Goal: Information Seeking & Learning: Understand process/instructions

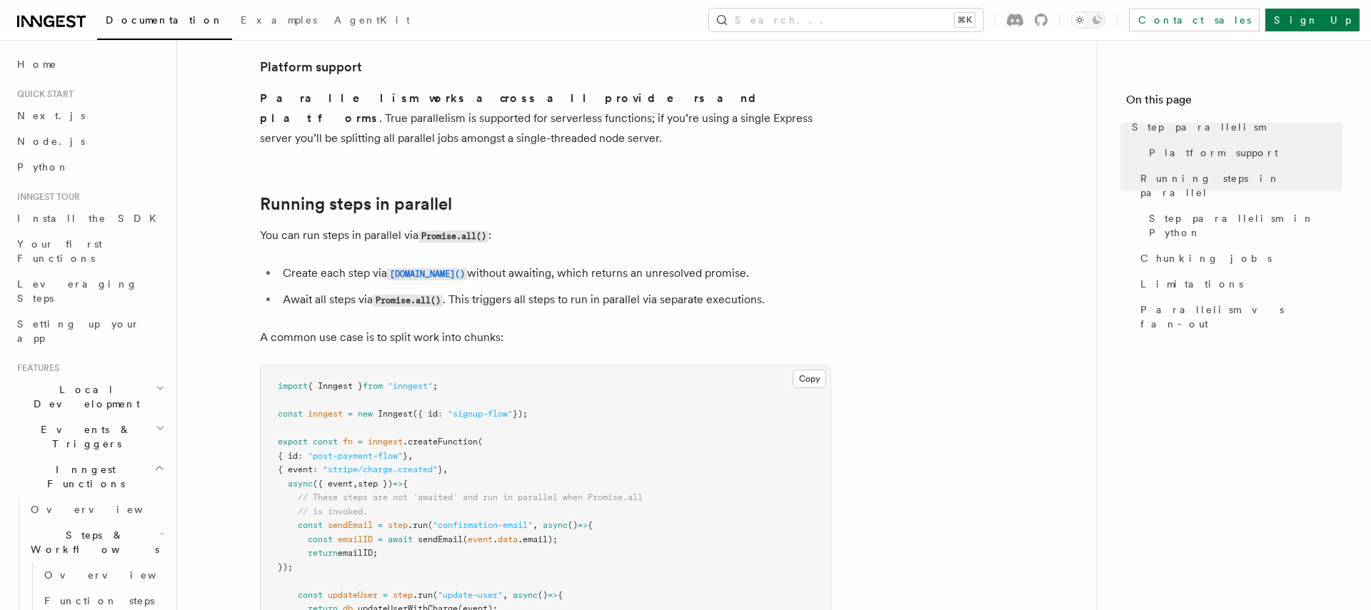
scroll to position [188, 0]
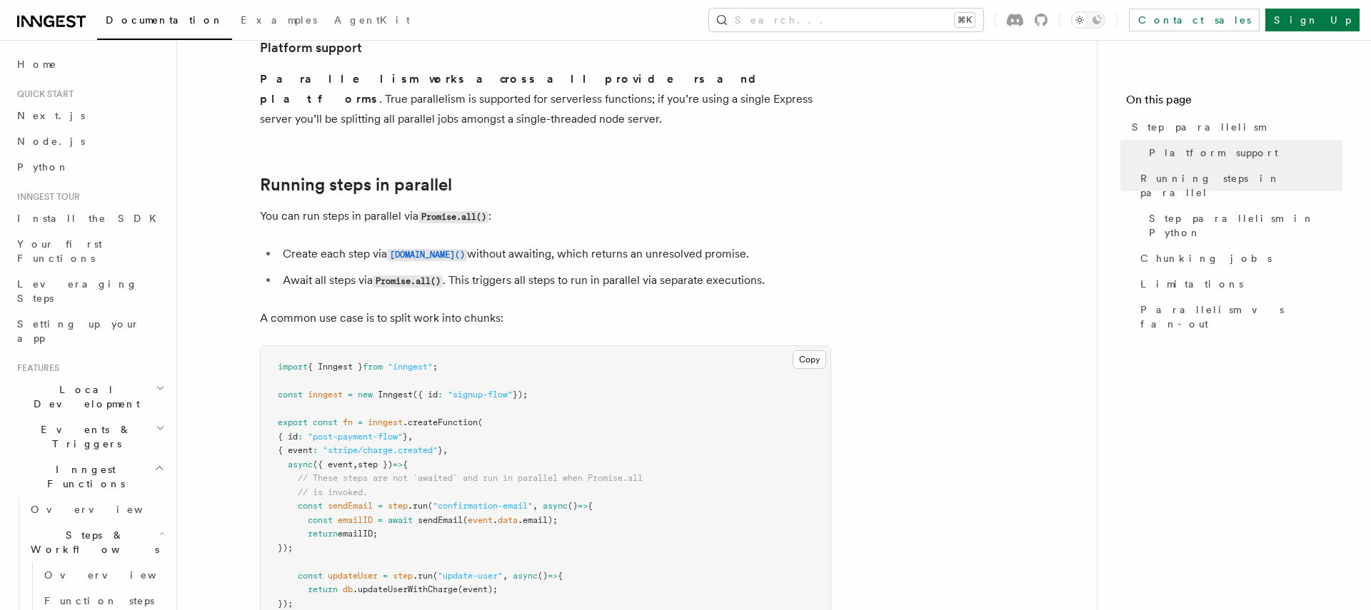
click at [359, 206] on p "You can run steps in parallel via Promise.all() :" at bounding box center [545, 216] width 571 height 21
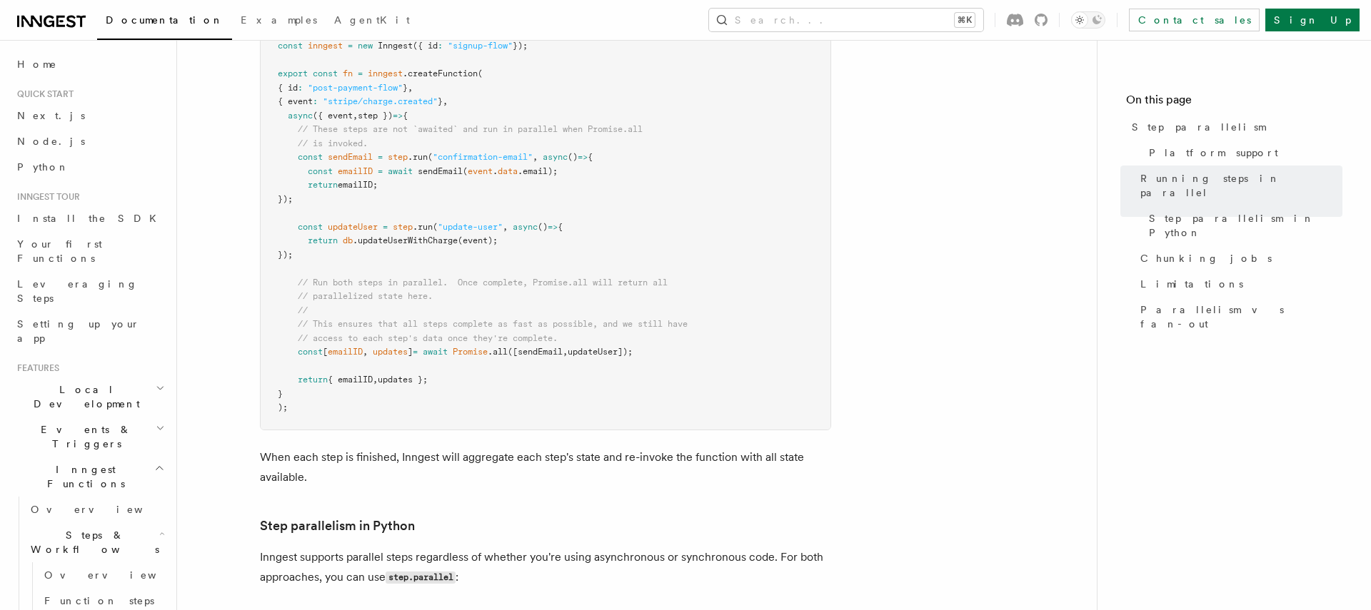
scroll to position [535, 0]
click at [359, 196] on pre "import { Inngest } from "inngest" ; const inngest = new Inngest ({ id : "signup…" at bounding box center [546, 215] width 570 height 433
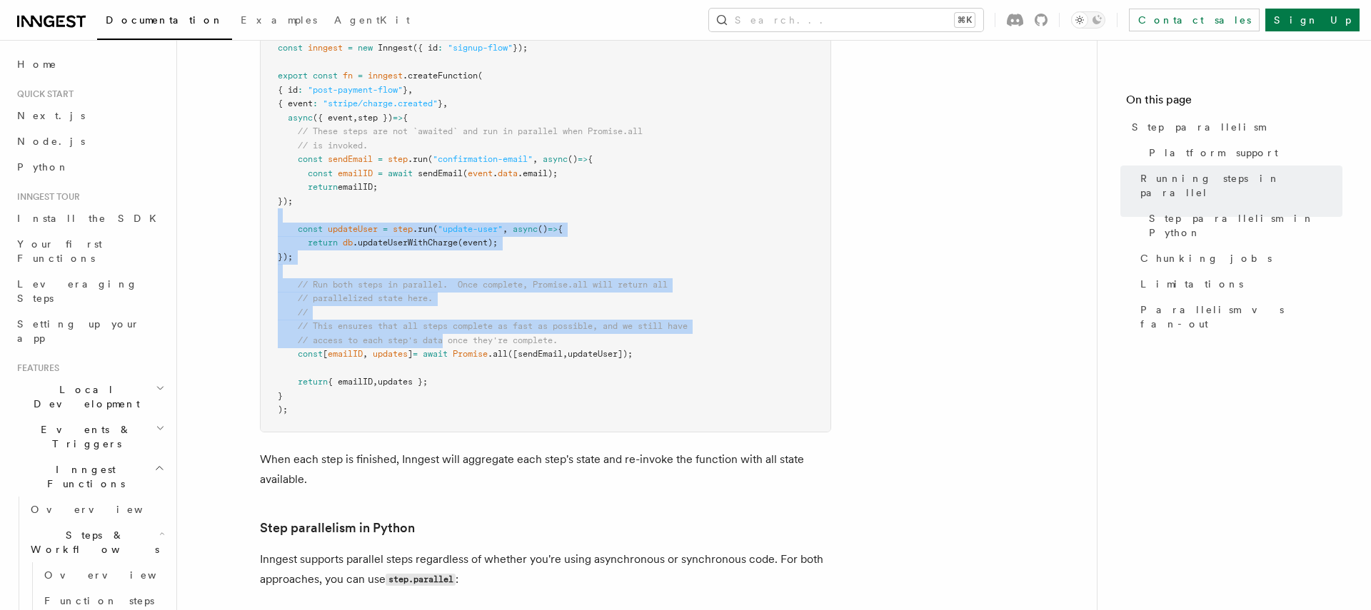
drag, startPoint x: 359, startPoint y: 196, endPoint x: 447, endPoint y: 333, distance: 162.2
click at [446, 332] on pre "import { Inngest } from "inngest" ; const inngest = new Inngest ({ id : "signup…" at bounding box center [546, 215] width 570 height 433
click at [447, 349] on span "await" at bounding box center [435, 354] width 25 height 10
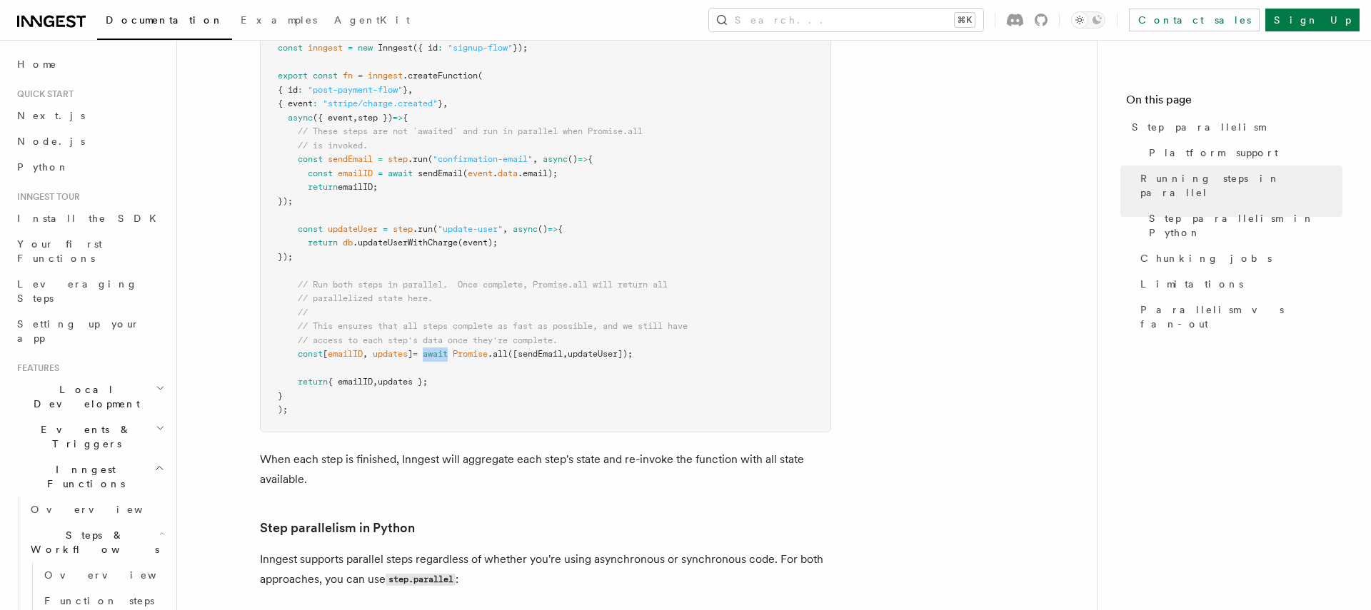
click at [447, 349] on span "await" at bounding box center [435, 354] width 25 height 10
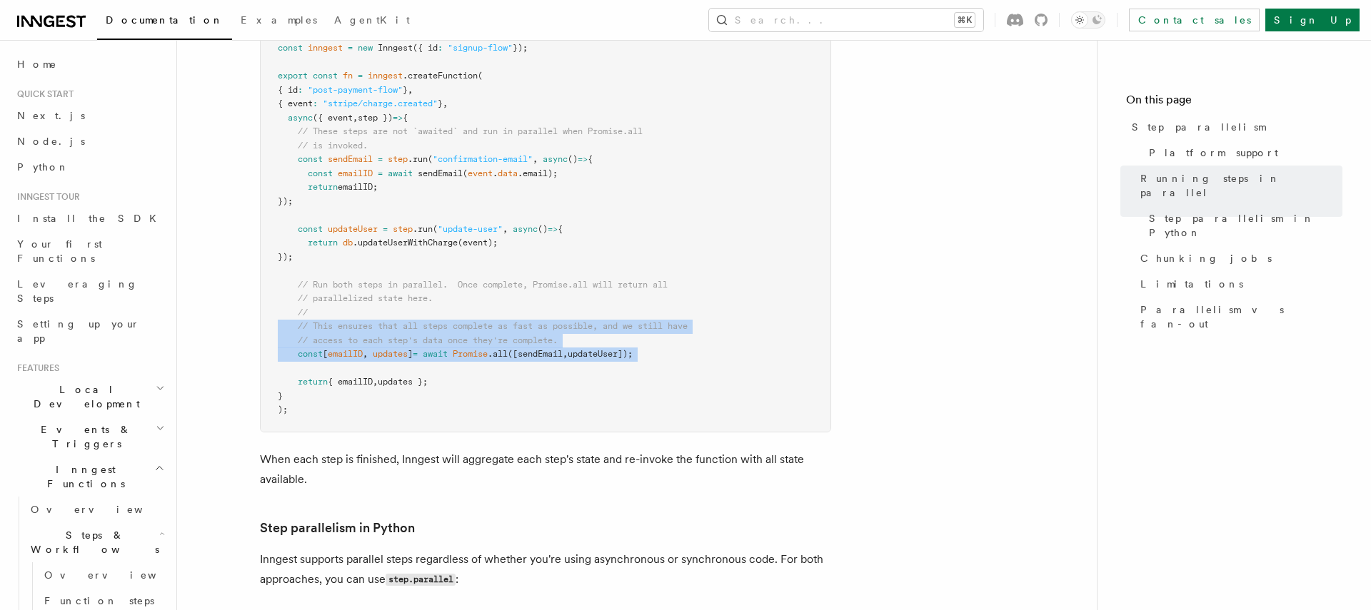
drag, startPoint x: 447, startPoint y: 333, endPoint x: 447, endPoint y: 311, distance: 21.4
click at [447, 311] on pre "import { Inngest } from "inngest" ; const inngest = new Inngest ({ id : "signup…" at bounding box center [546, 215] width 570 height 433
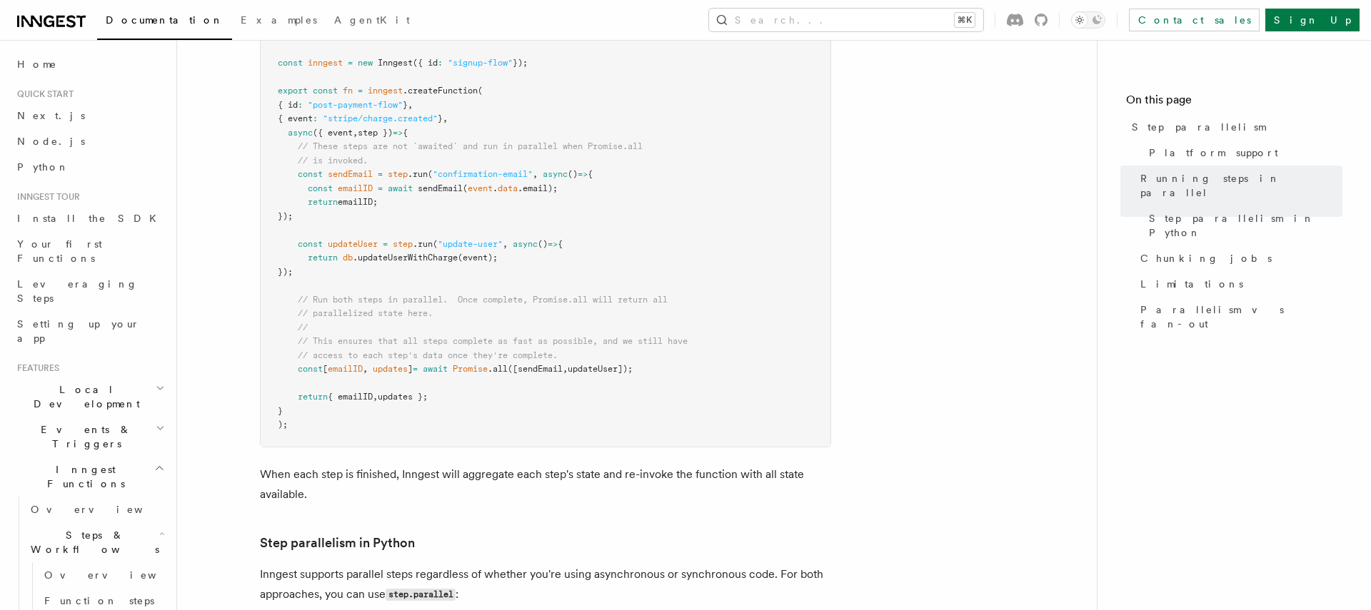
scroll to position [514, 0]
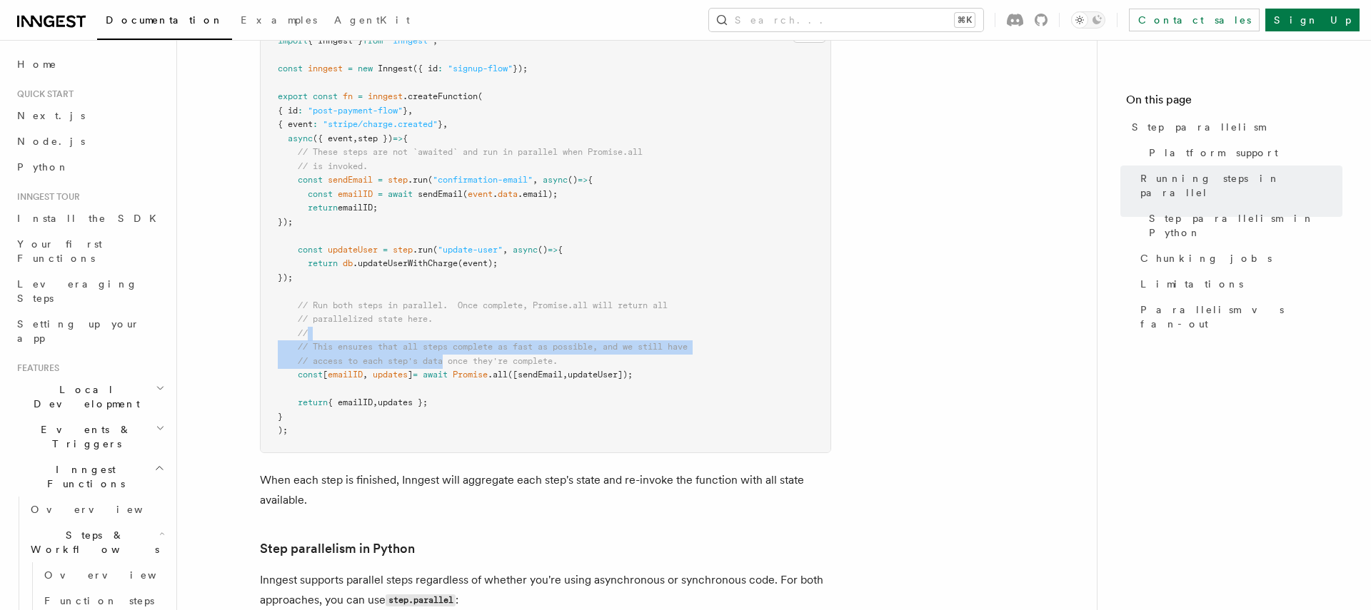
drag, startPoint x: 447, startPoint y: 311, endPoint x: 447, endPoint y: 349, distance: 37.8
click at [447, 349] on pre "import { Inngest } from "inngest" ; const inngest = new Inngest ({ id : "signup…" at bounding box center [546, 236] width 570 height 433
click at [447, 370] on span "await" at bounding box center [435, 375] width 25 height 10
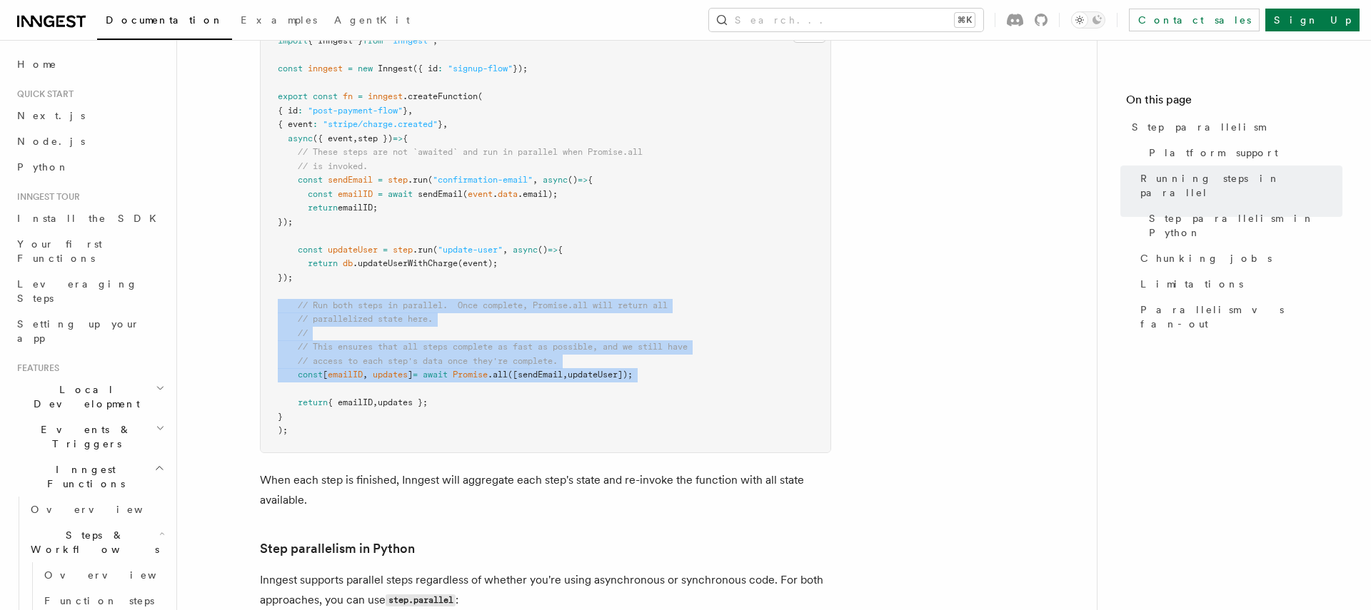
drag, startPoint x: 447, startPoint y: 349, endPoint x: 446, endPoint y: 284, distance: 65.0
click at [446, 284] on code "import { Inngest } from "inngest" ; const inngest = new Inngest ({ id : "signup…" at bounding box center [483, 236] width 410 height 400
click at [446, 301] on span "// Run both steps in parallel. Once complete, Promise.all will return all" at bounding box center [483, 306] width 370 height 10
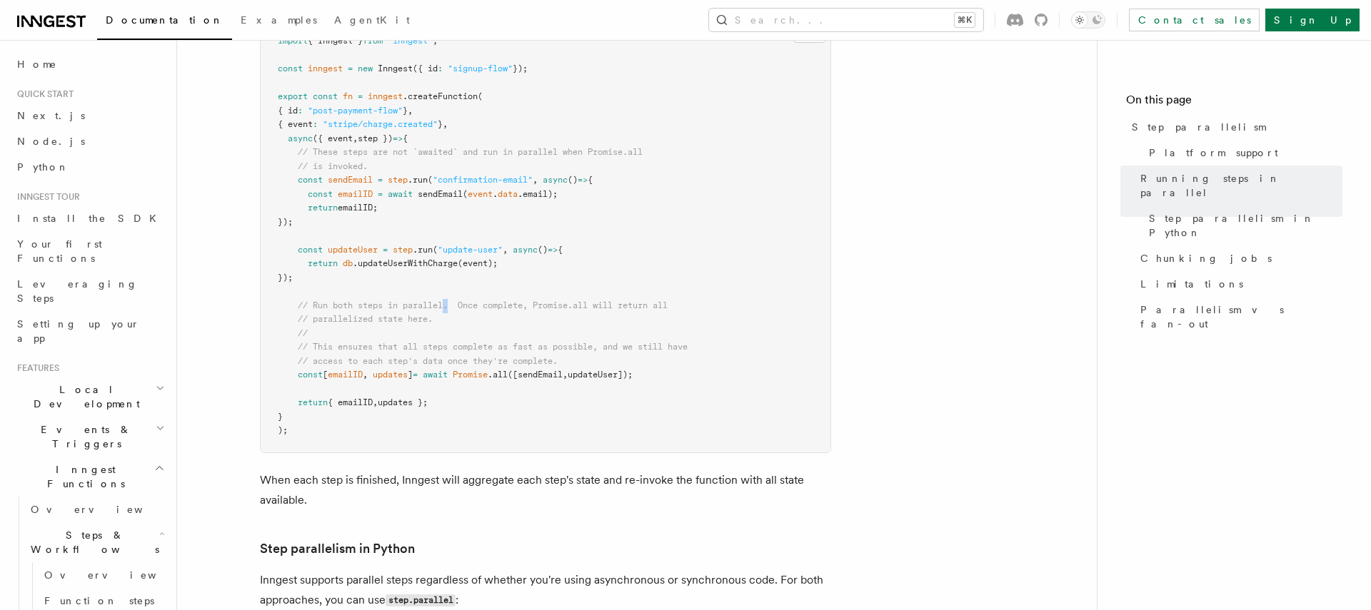
click at [446, 301] on span "// Run both steps in parallel. Once complete, Promise.all will return all" at bounding box center [483, 306] width 370 height 10
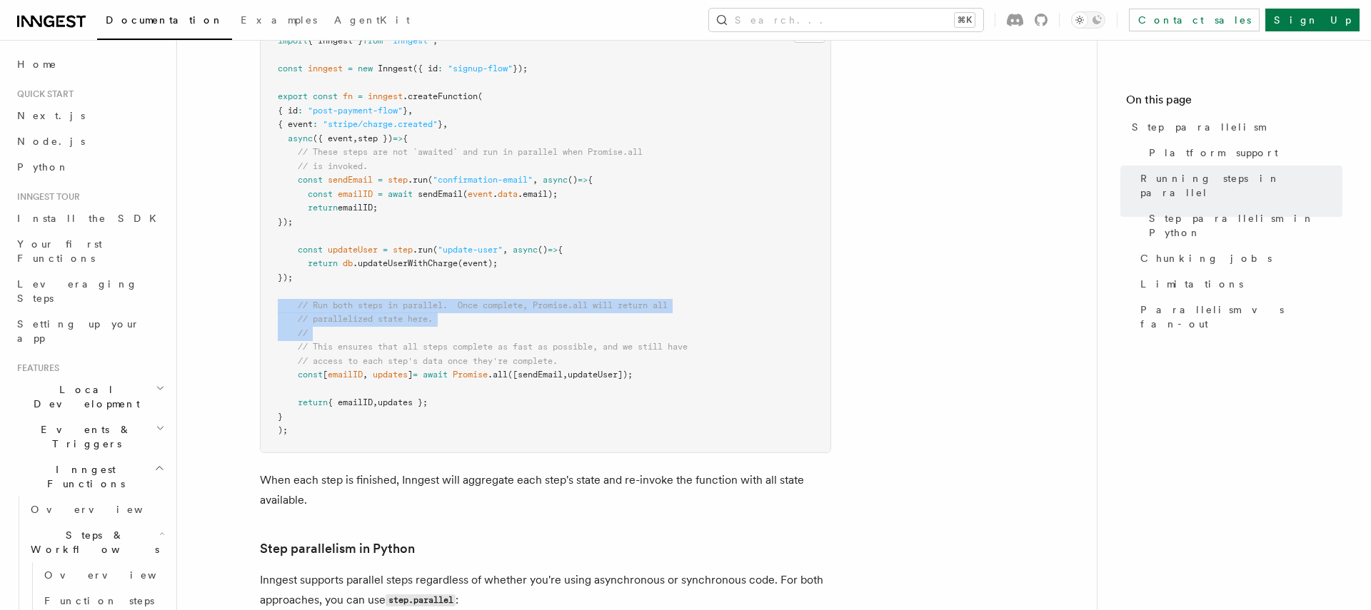
drag, startPoint x: 446, startPoint y: 284, endPoint x: 451, endPoint y: 316, distance: 31.7
click at [451, 316] on pre "import { Inngest } from "inngest" ; const inngest = new Inngest ({ id : "signup…" at bounding box center [546, 236] width 570 height 433
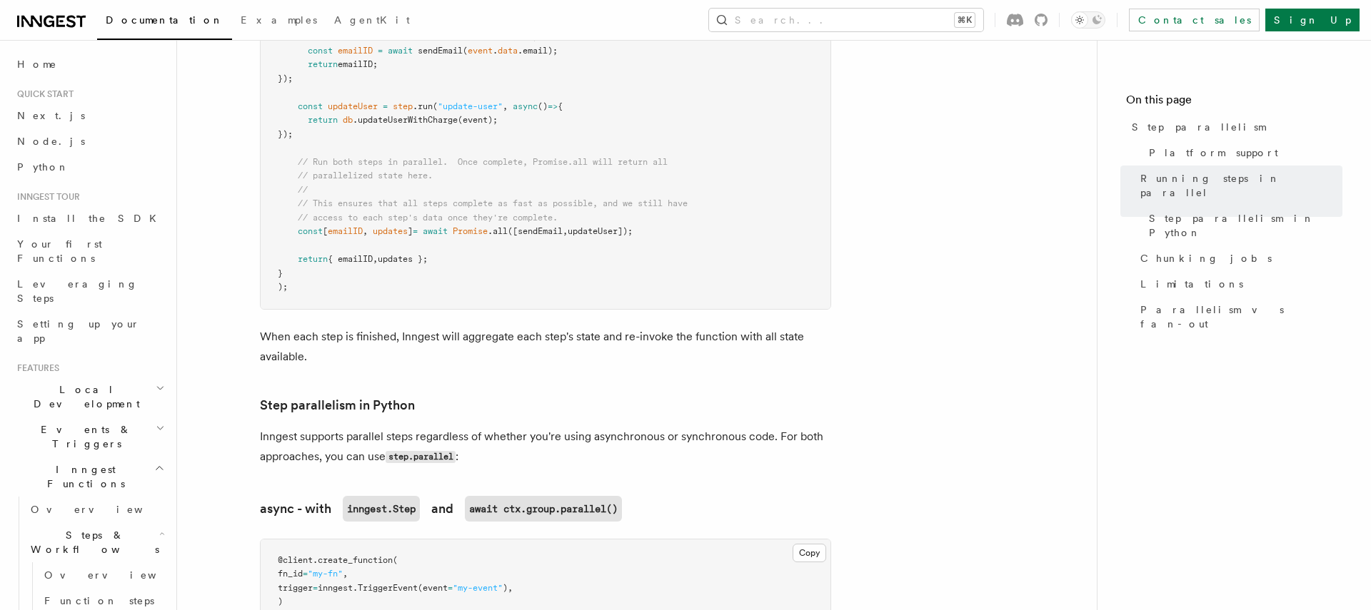
click at [451, 327] on p "When each step is finished, Inngest will aggregate each step's state and re-inv…" at bounding box center [545, 347] width 571 height 40
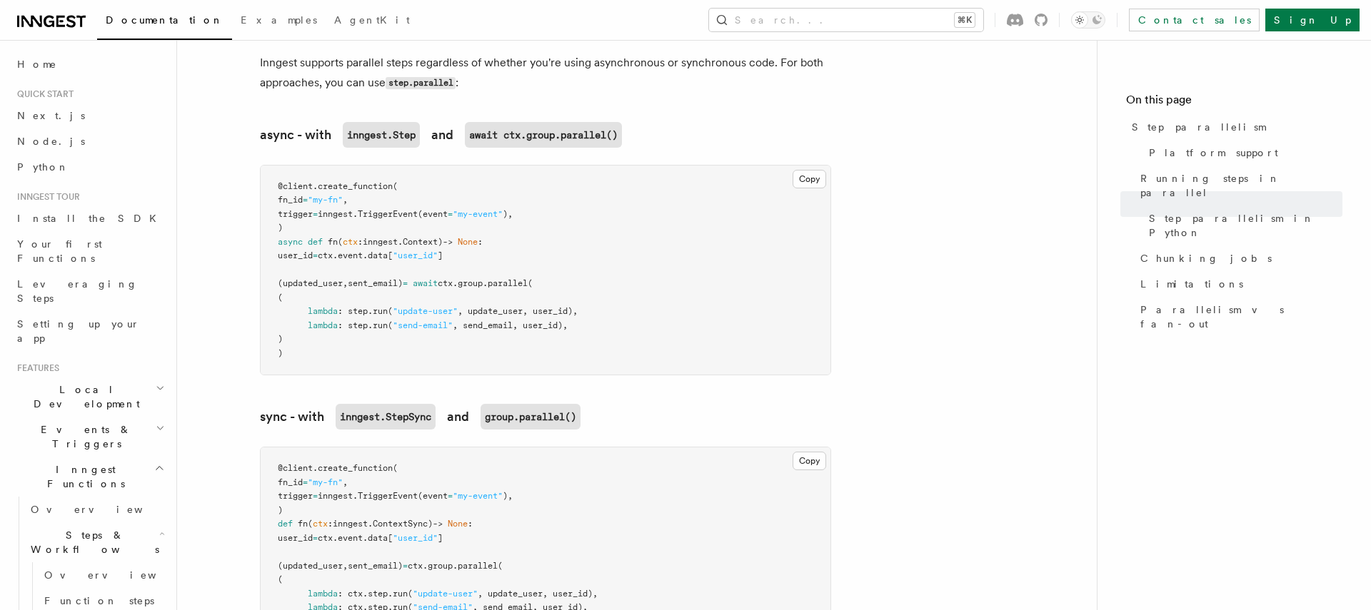
scroll to position [1031, 0]
click at [451, 316] on pre "@client . create_function ( fn_id = "my-fn" , trigger = inngest. TriggerEvent (…" at bounding box center [546, 271] width 570 height 210
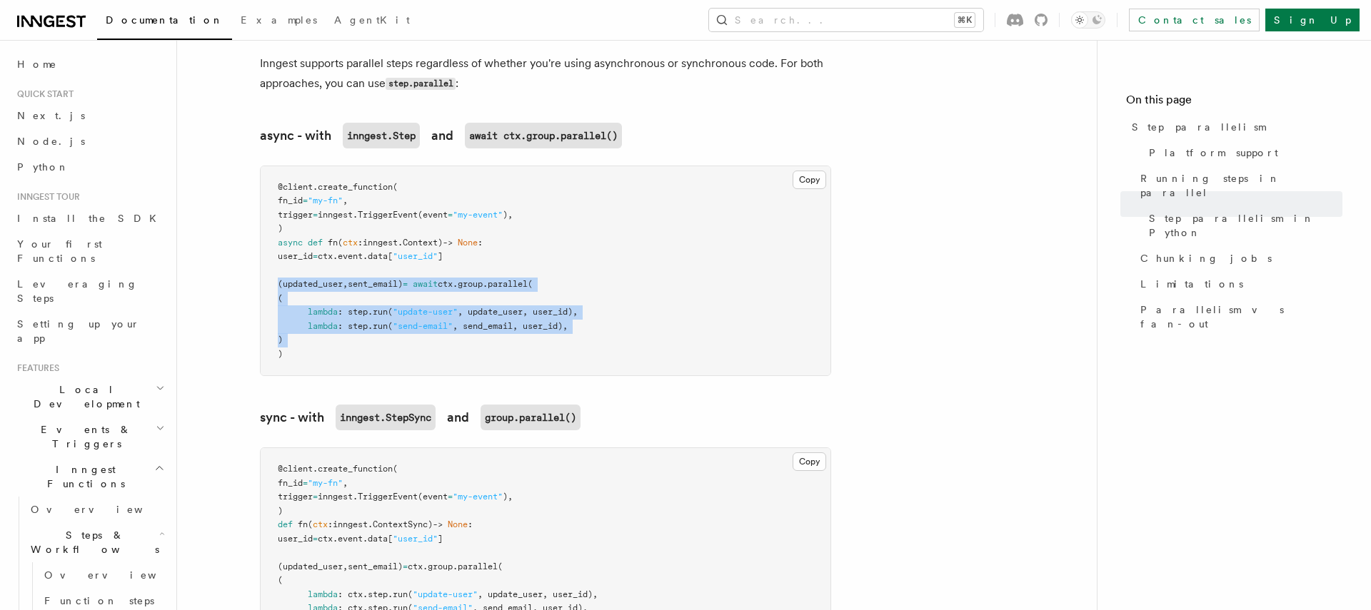
drag, startPoint x: 451, startPoint y: 316, endPoint x: 454, endPoint y: 261, distance: 55.1
click at [454, 261] on pre "@client . create_function ( fn_id = "my-fn" , trigger = inngest. TriggerEvent (…" at bounding box center [546, 271] width 570 height 210
click at [438, 279] on span "await" at bounding box center [425, 284] width 25 height 10
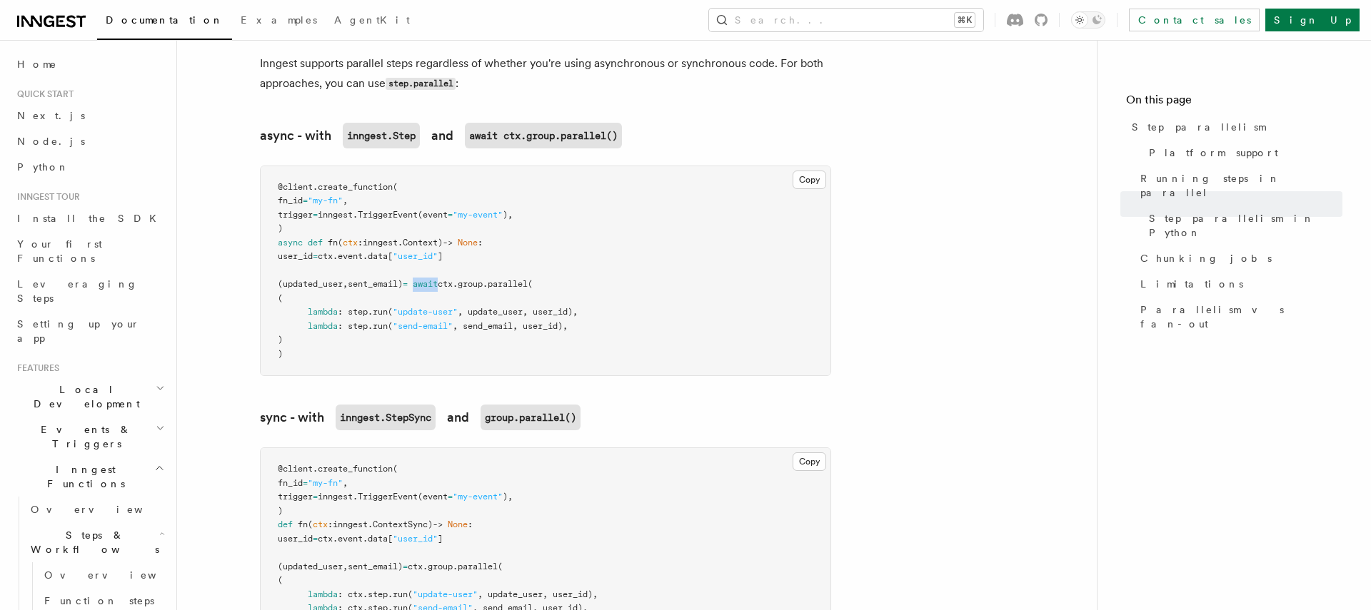
click at [438, 279] on span "await" at bounding box center [425, 284] width 25 height 10
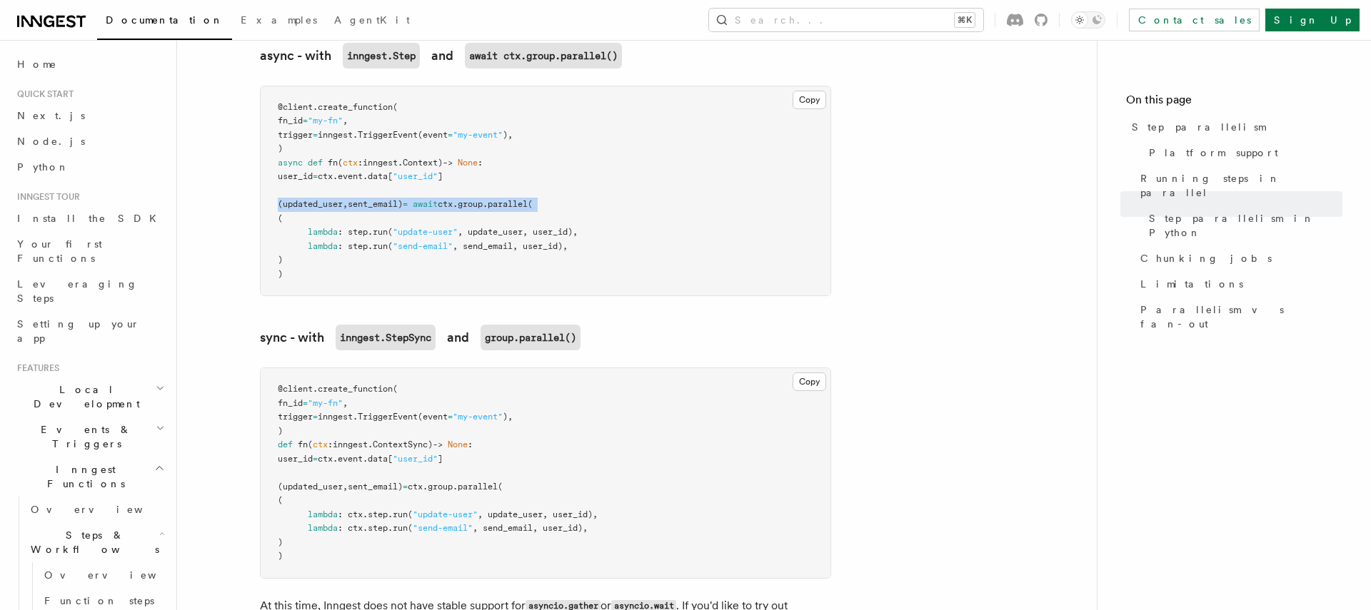
scroll to position [1115, 0]
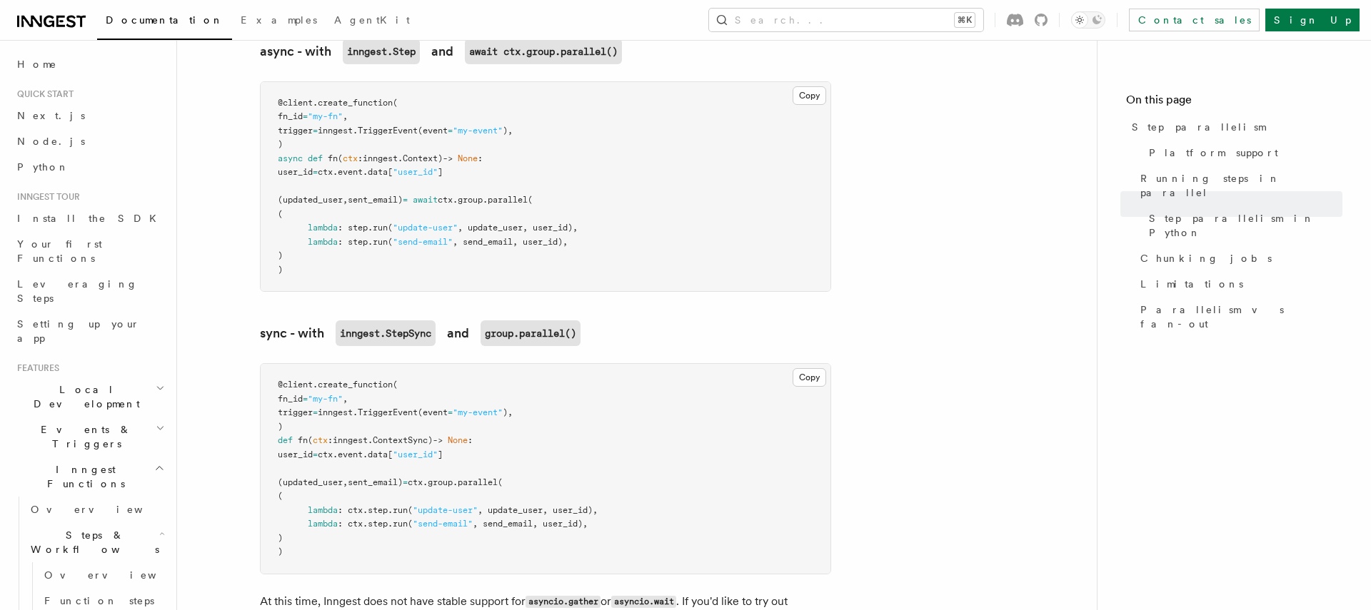
click at [438, 368] on pre "@client . create_function ( fn_id = "my-fn" , trigger = inngest. TriggerEvent (…" at bounding box center [546, 469] width 570 height 210
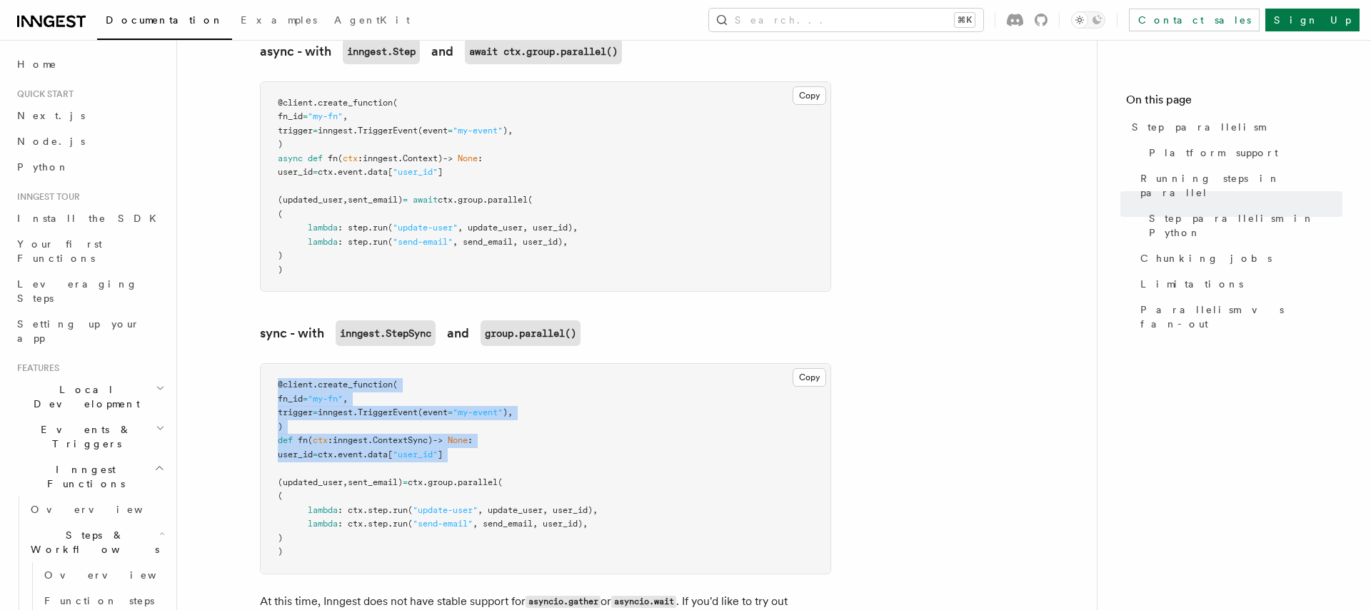
drag, startPoint x: 438, startPoint y: 368, endPoint x: 443, endPoint y: 452, distance: 83.7
click at [443, 451] on pre "@client . create_function ( fn_id = "my-fn" , trigger = inngest. TriggerEvent (…" at bounding box center [546, 469] width 570 height 210
click at [443, 452] on pre "@client . create_function ( fn_id = "my-fn" , trigger = inngest. TriggerEvent (…" at bounding box center [546, 469] width 570 height 210
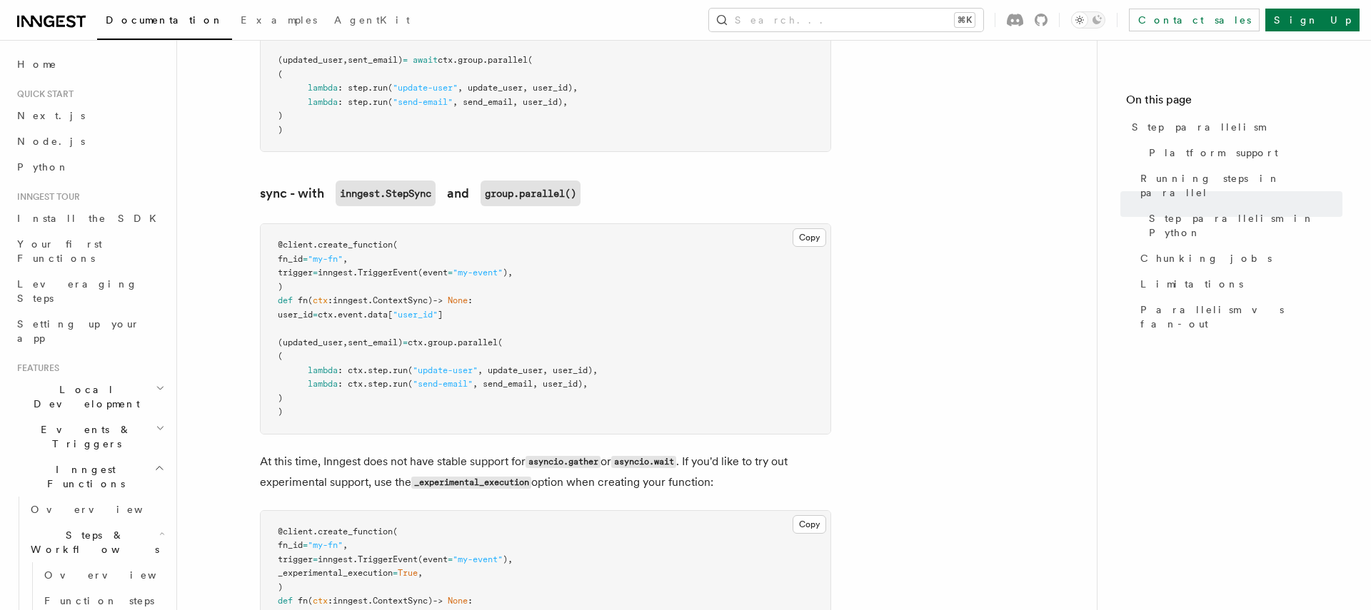
scroll to position [1256, 0]
click at [391, 451] on p "At this time, Inngest does not have stable support for asyncio.gather or asynci…" at bounding box center [545, 471] width 571 height 41
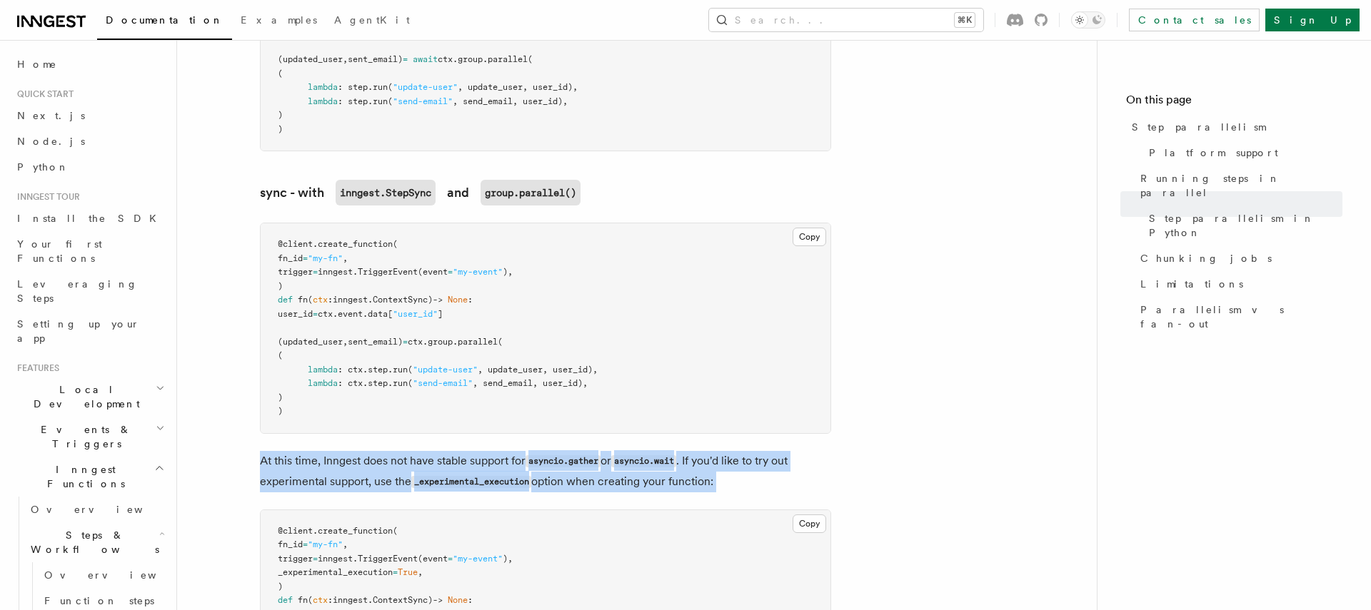
click at [391, 451] on p "At this time, Inngest does not have stable support for asyncio.gather or asynci…" at bounding box center [545, 471] width 571 height 41
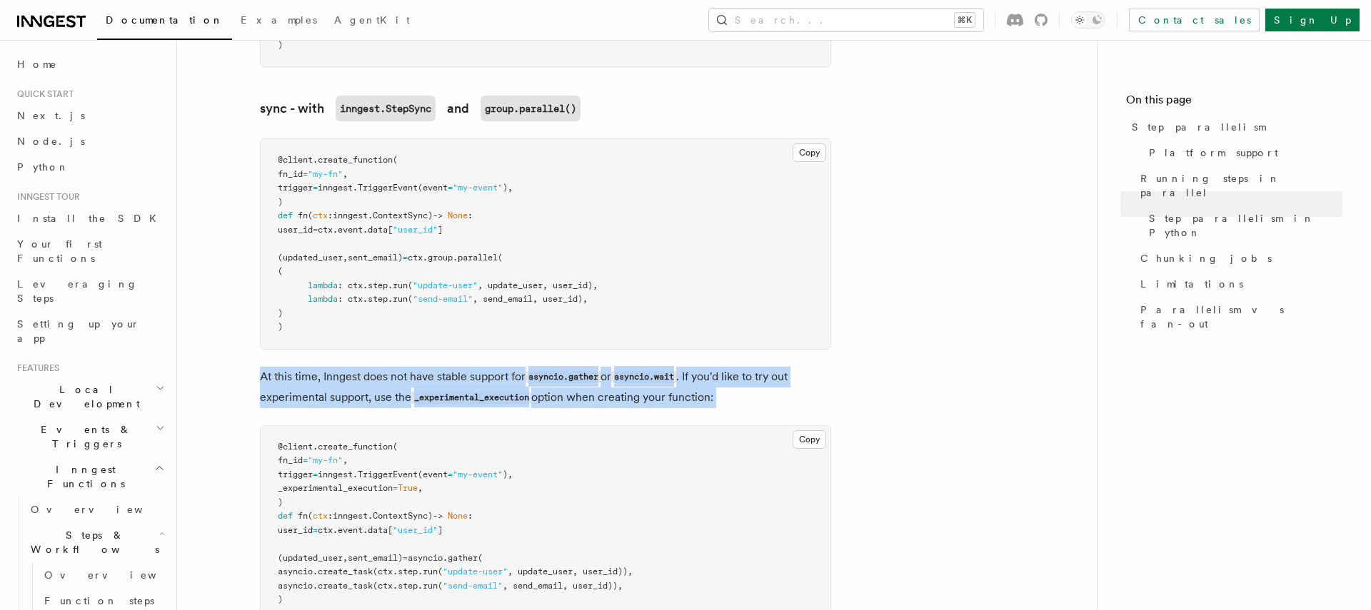
click at [331, 384] on p "At this time, Inngest does not have stable support for asyncio.gather or asynci…" at bounding box center [545, 387] width 571 height 41
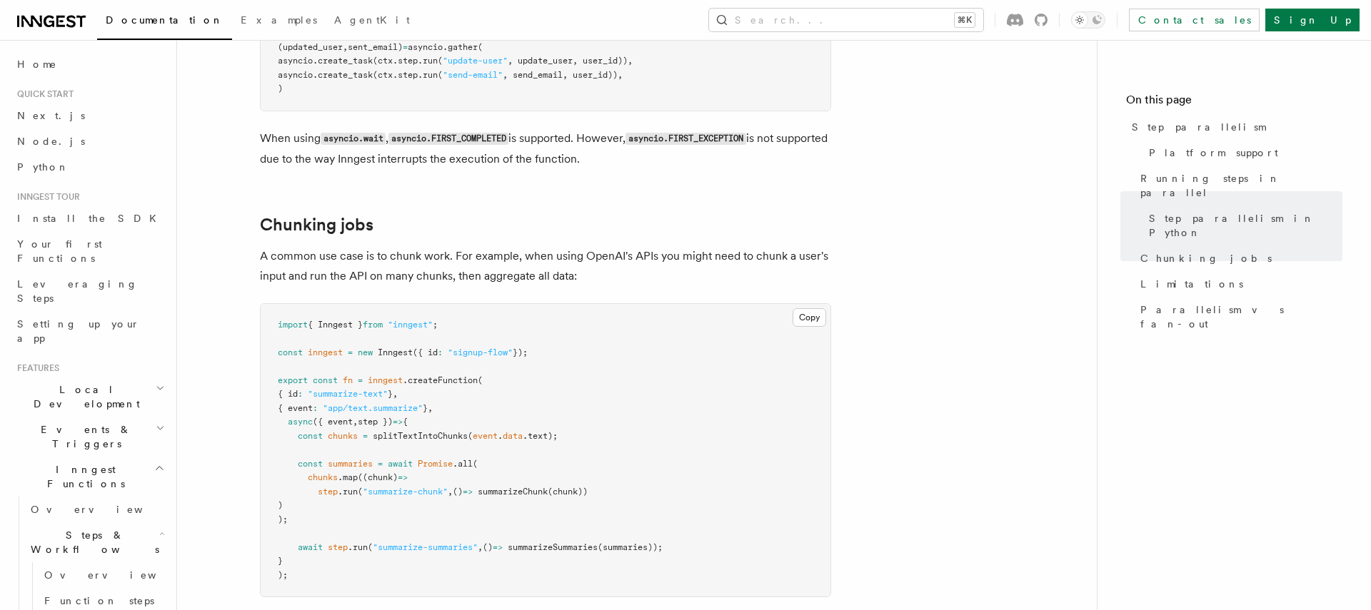
scroll to position [1851, 0]
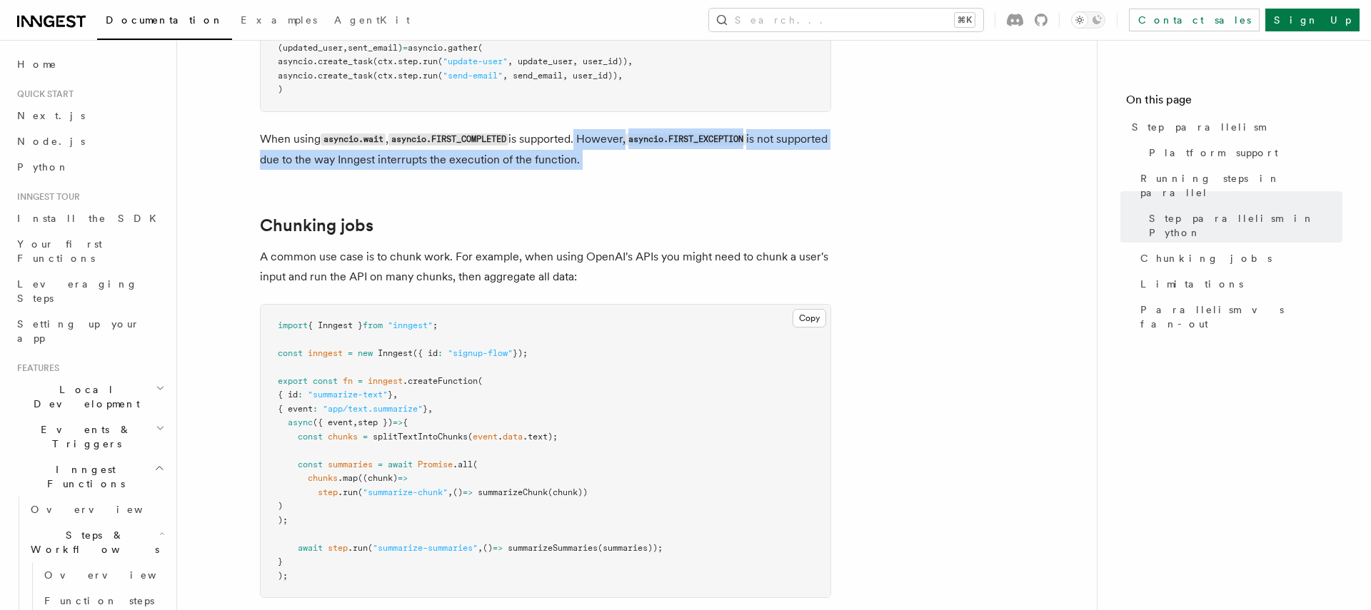
drag, startPoint x: 583, startPoint y: 151, endPoint x: 583, endPoint y: 114, distance: 37.1
click at [583, 129] on p "When using asyncio.wait , asyncio.FIRST_COMPLETED is supported. However, asynci…" at bounding box center [545, 149] width 571 height 41
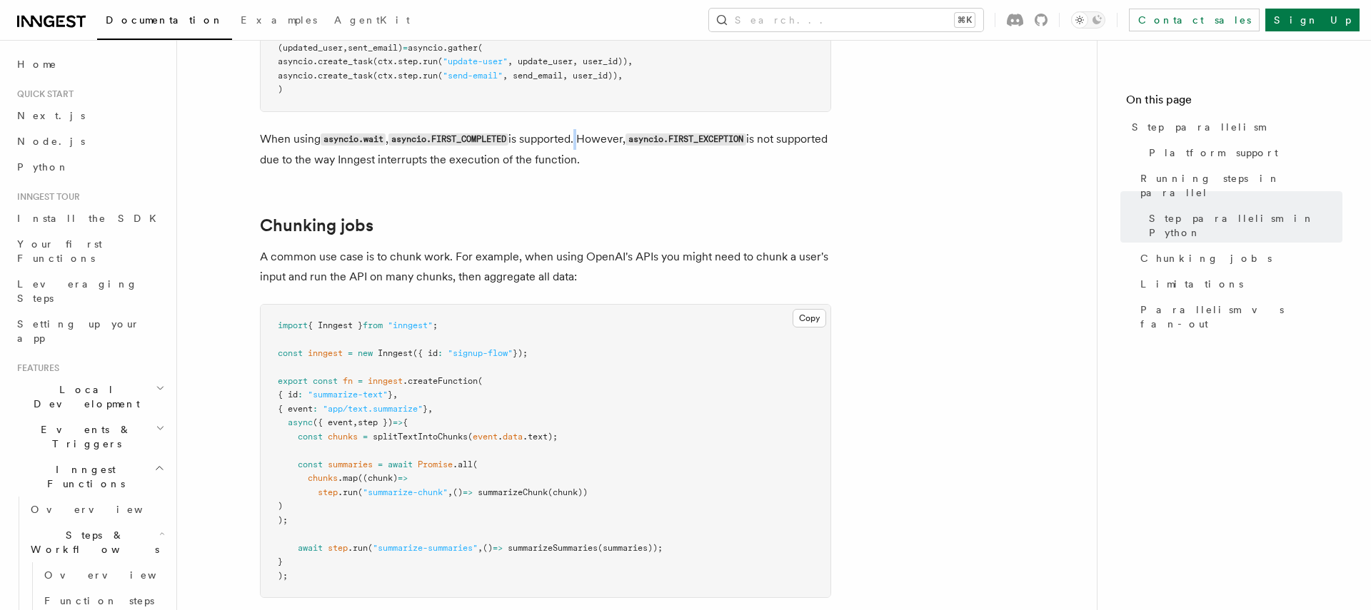
click at [583, 129] on p "When using asyncio.wait , asyncio.FIRST_COMPLETED is supported. However, asynci…" at bounding box center [545, 149] width 571 height 41
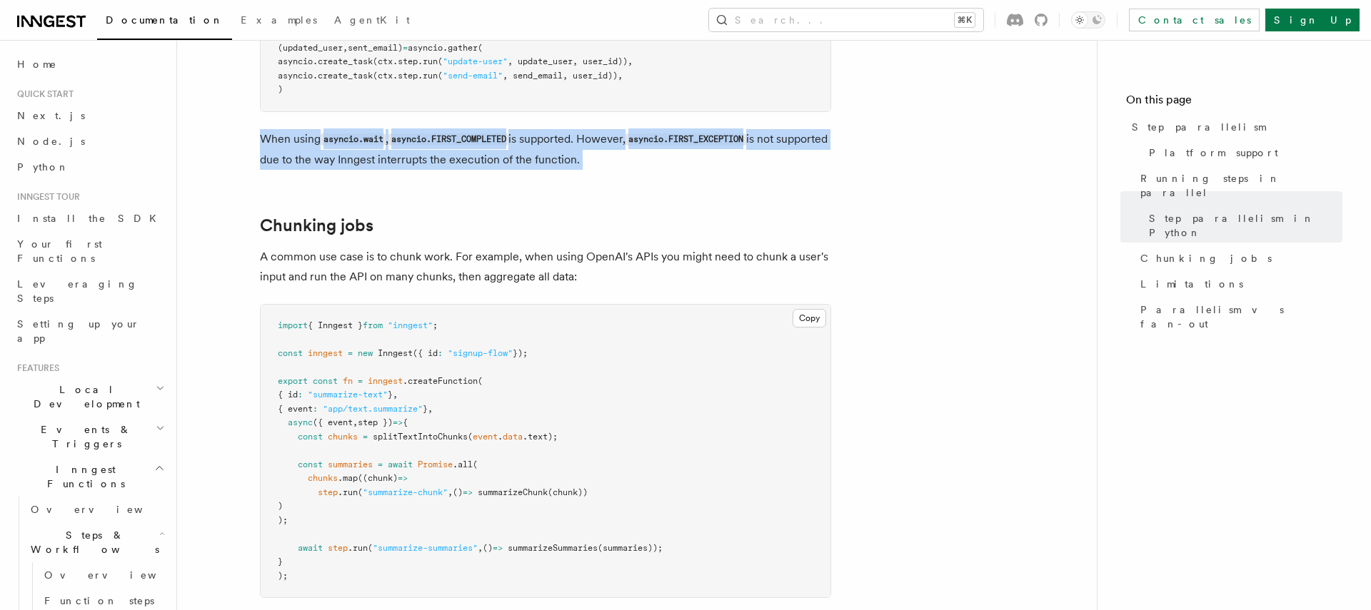
click at [583, 129] on p "When using asyncio.wait , asyncio.FIRST_COMPLETED is supported. However, asynci…" at bounding box center [545, 149] width 571 height 41
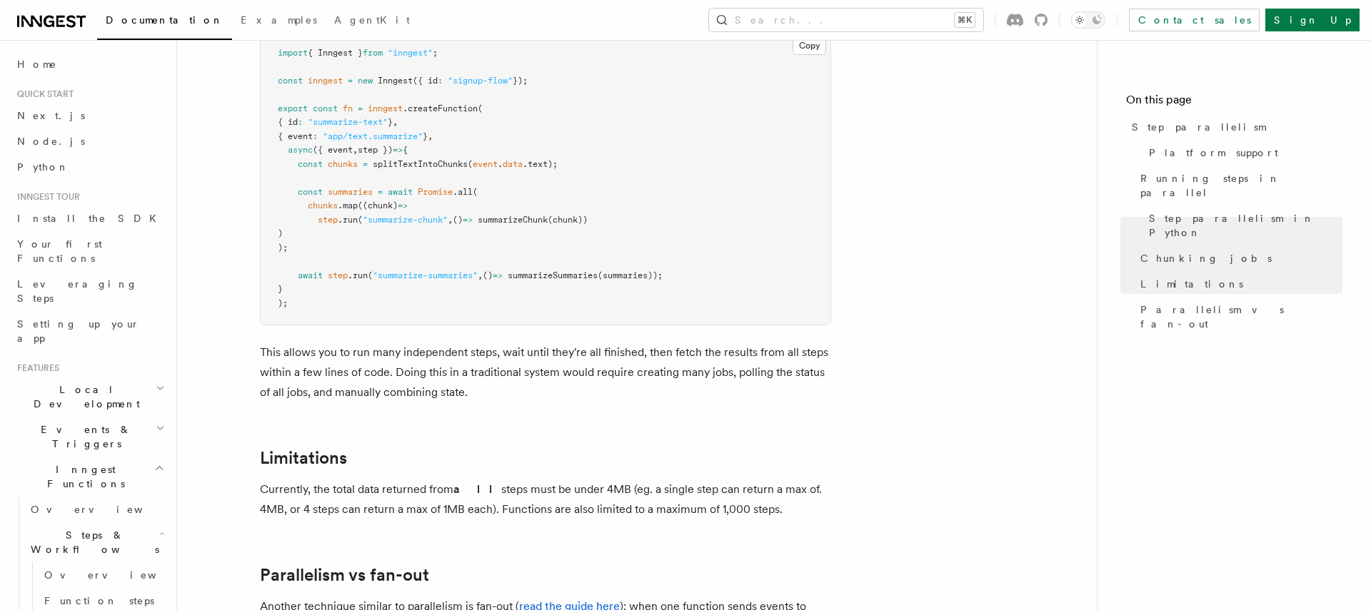
click at [563, 354] on p "This allows you to run many independent steps, wait until they're all finished,…" at bounding box center [545, 373] width 571 height 60
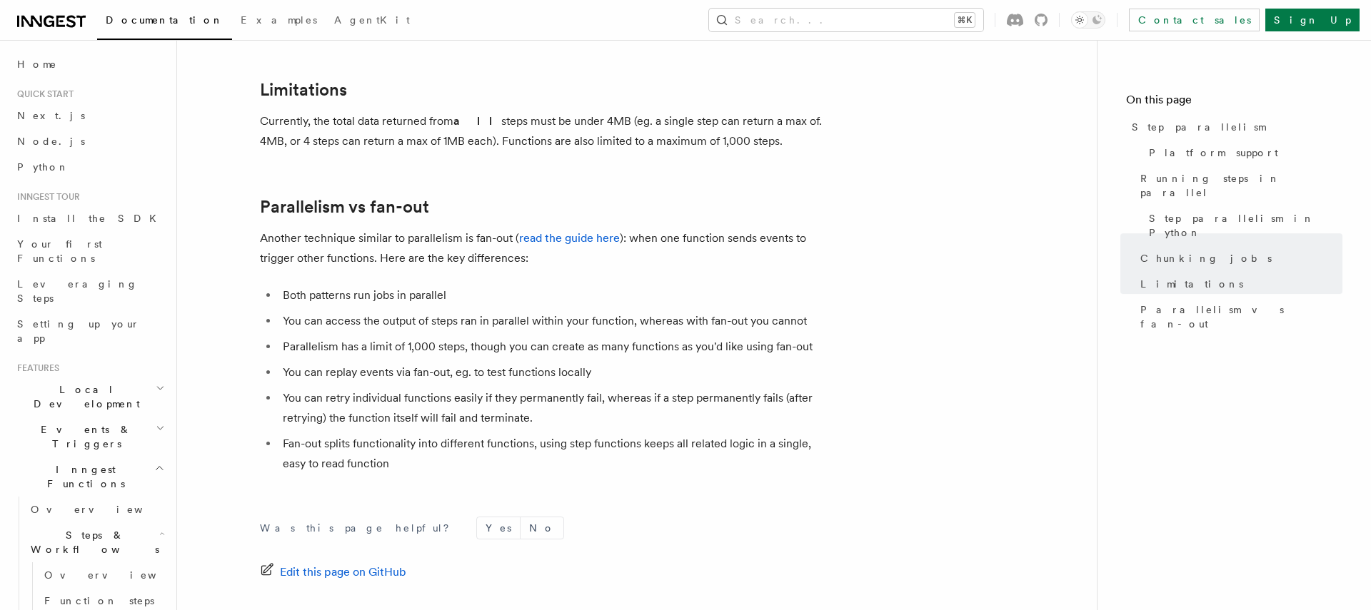
scroll to position [2491, 0]
